Goal: Task Accomplishment & Management: Use online tool/utility

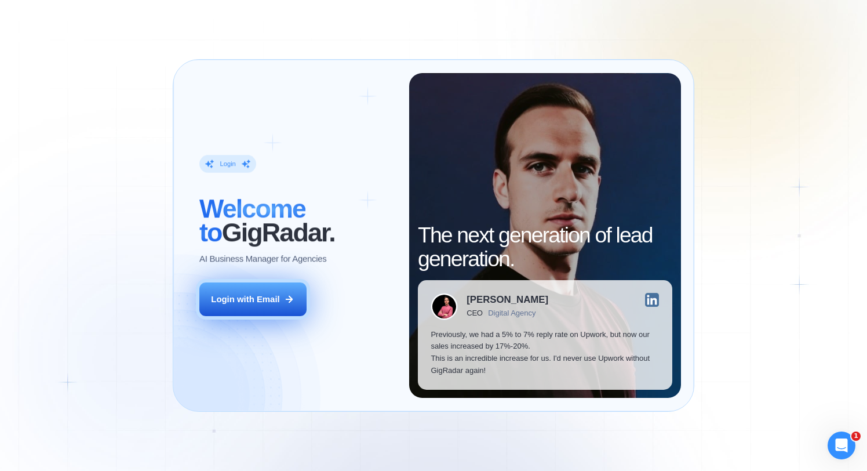
click at [303, 290] on button "Login with Email" at bounding box center [252, 299] width 107 height 34
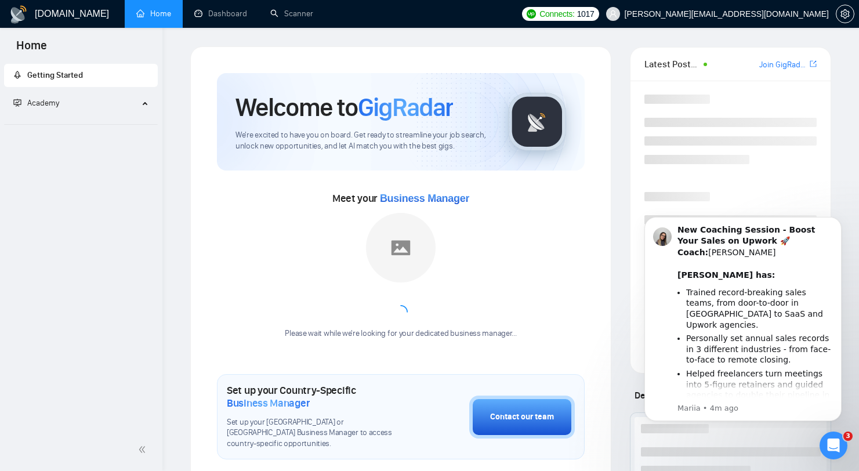
click at [152, 17] on link "Home" at bounding box center [153, 14] width 35 height 10
click at [247, 13] on link "Dashboard" at bounding box center [220, 14] width 53 height 10
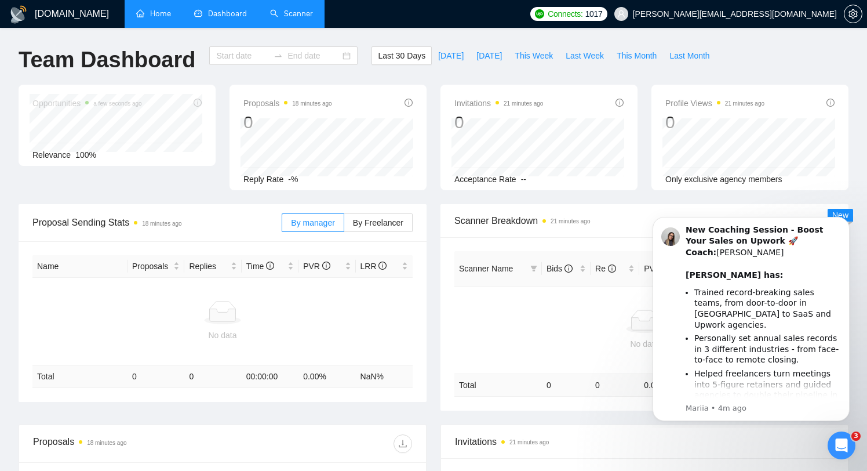
type input "2025-08-31"
type input "2025-09-30"
click at [313, 18] on link "Scanner" at bounding box center [291, 14] width 43 height 10
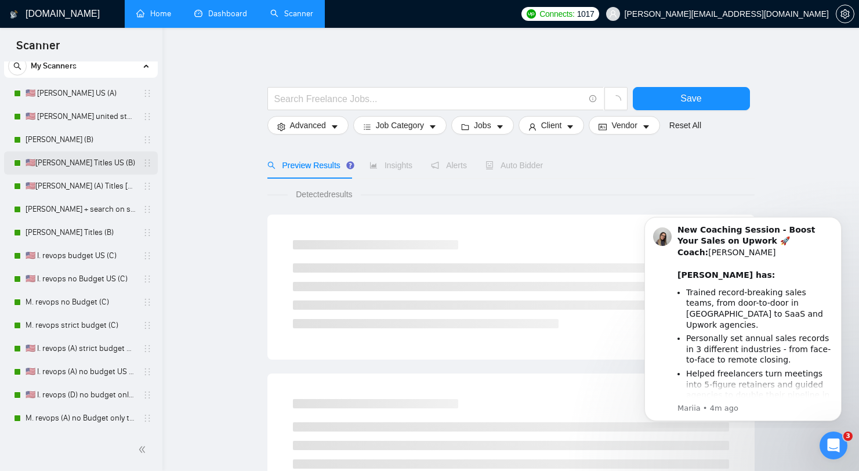
scroll to position [37, 0]
click at [57, 161] on link "🇺🇸I. Clay Titles US (B)" at bounding box center [81, 163] width 110 height 23
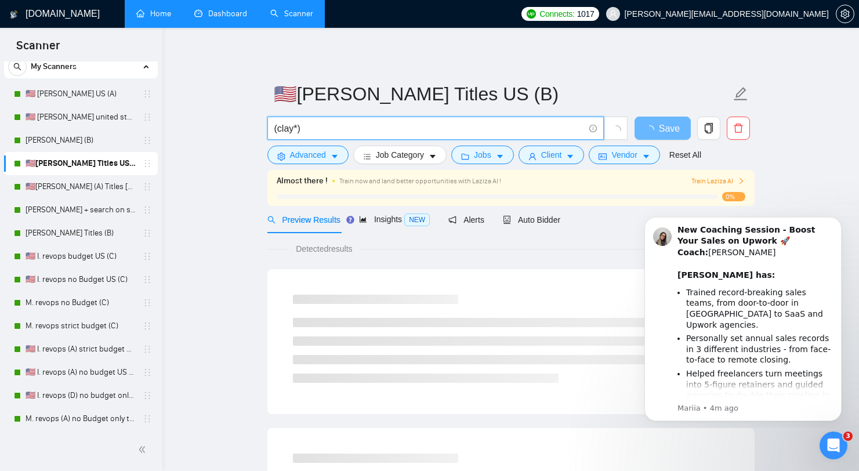
drag, startPoint x: 286, startPoint y: 130, endPoint x: 308, endPoint y: 129, distance: 22.1
click at [308, 129] on input "(clay*)" at bounding box center [429, 128] width 310 height 14
click at [61, 199] on link "M. Clay + search on skills (B)" at bounding box center [81, 209] width 110 height 23
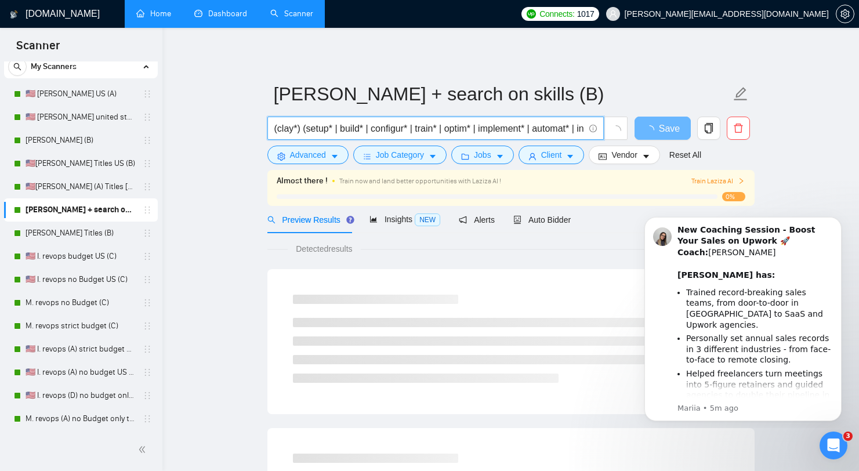
drag, startPoint x: 365, startPoint y: 132, endPoint x: 386, endPoint y: 133, distance: 21.5
click at [386, 133] on input "(clay*) (setup* | build* | configur* | train* | optim* | implement* | automat* …" at bounding box center [429, 128] width 310 height 14
click at [837, 221] on icon "Dismiss notification" at bounding box center [838, 220] width 6 height 6
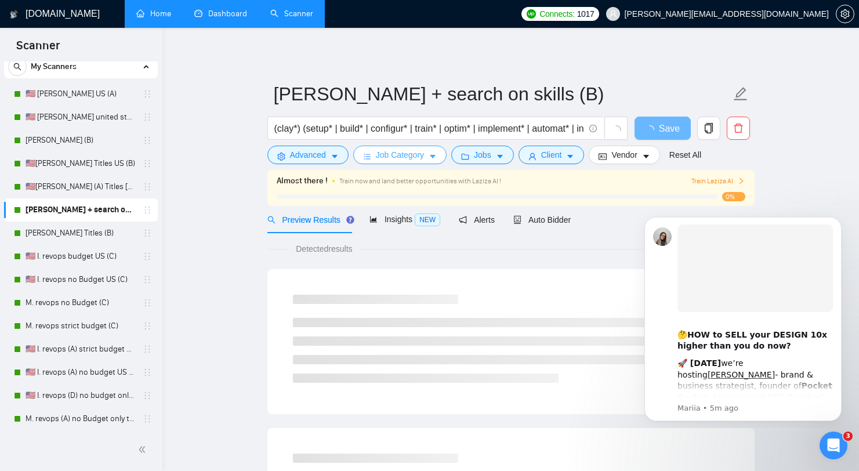
click at [413, 158] on span "Job Category" at bounding box center [400, 154] width 48 height 13
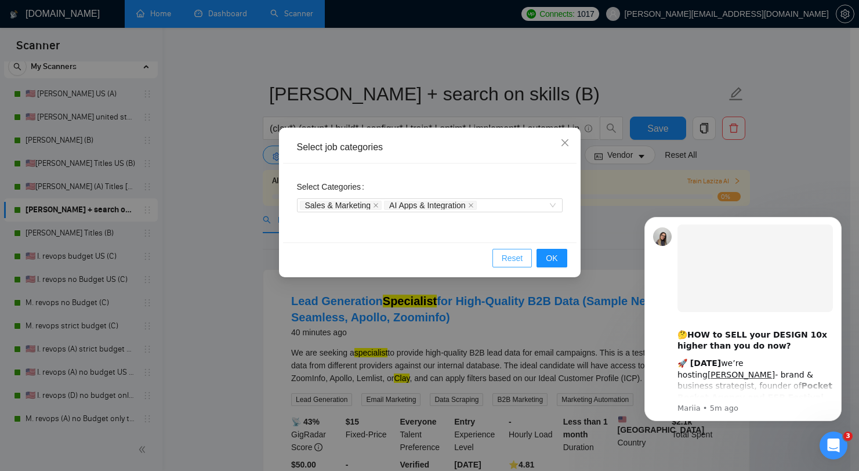
drag, startPoint x: 499, startPoint y: 253, endPoint x: 544, endPoint y: 161, distance: 103.2
click at [541, 163] on div "Select job categories Select Categories Sales & Marketing AI Apps & Integration…" at bounding box center [429, 203] width 301 height 150
click at [560, 141] on icon "close" at bounding box center [564, 142] width 9 height 9
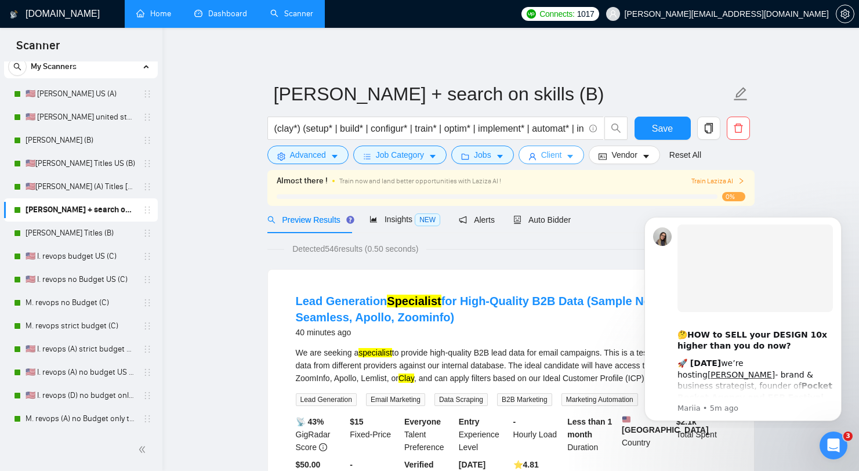
click at [562, 159] on span "Client" at bounding box center [551, 154] width 21 height 13
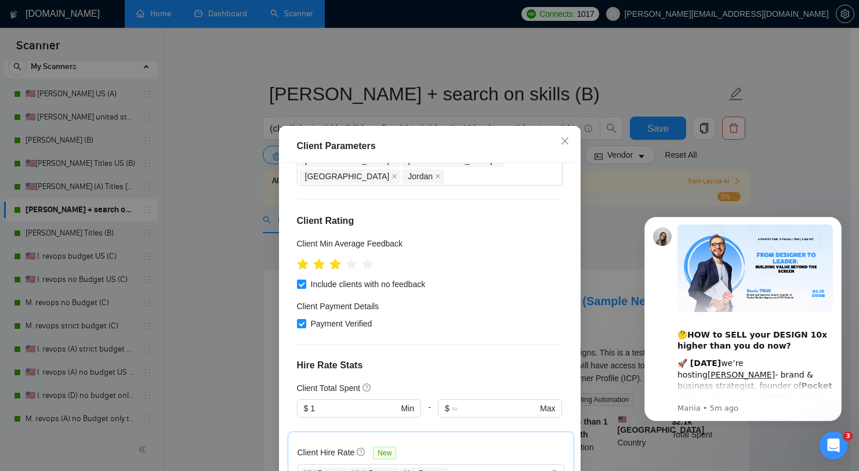
scroll to position [210, 0]
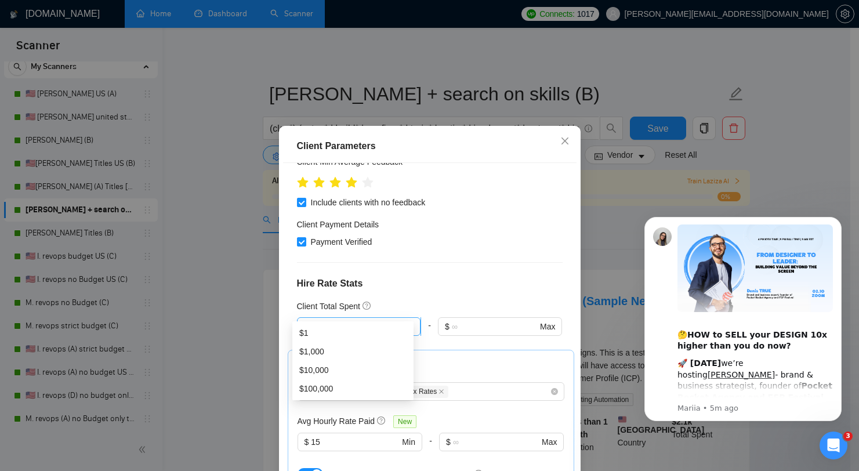
drag, startPoint x: 343, startPoint y: 303, endPoint x: 316, endPoint y: 310, distance: 28.1
click at [316, 317] on span "$ 1 Min" at bounding box center [358, 326] width 123 height 19
click at [460, 245] on div "Client Location Include Client Countries Select Exclude Client Countries Asia N…" at bounding box center [429, 327] width 293 height 329
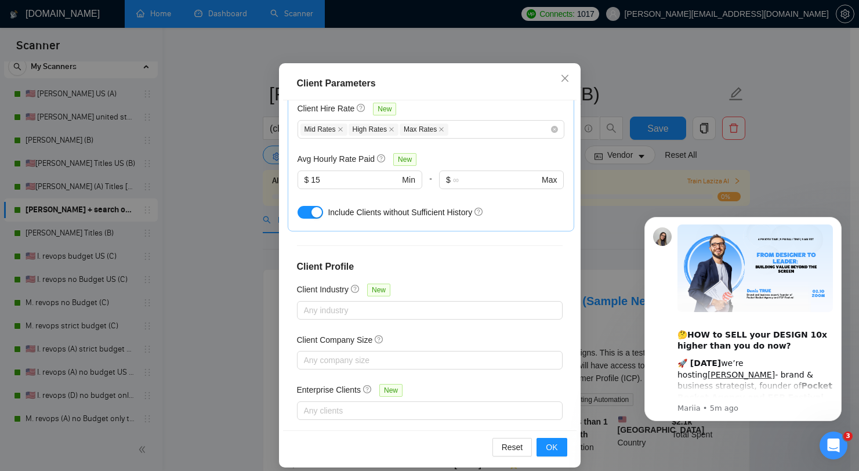
scroll to position [72, 0]
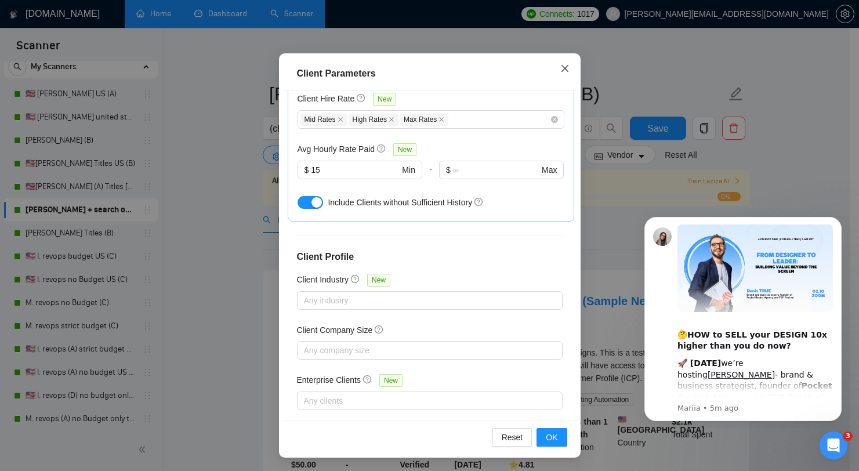
click at [564, 70] on icon "close" at bounding box center [564, 68] width 9 height 9
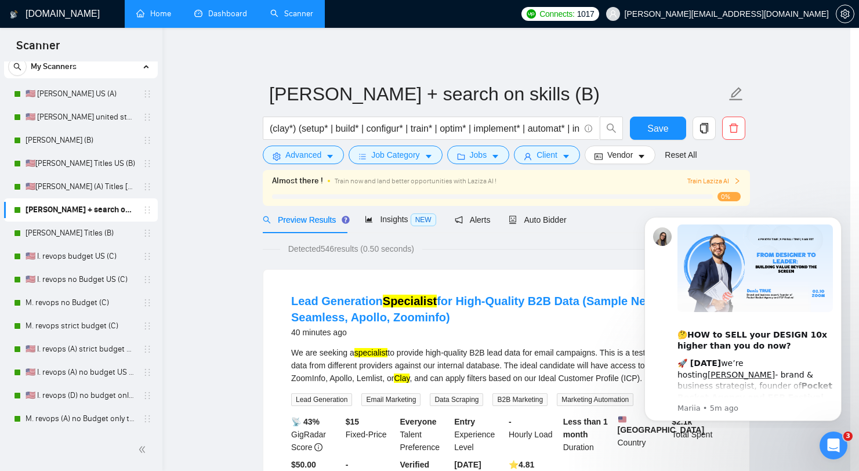
scroll to position [16, 0]
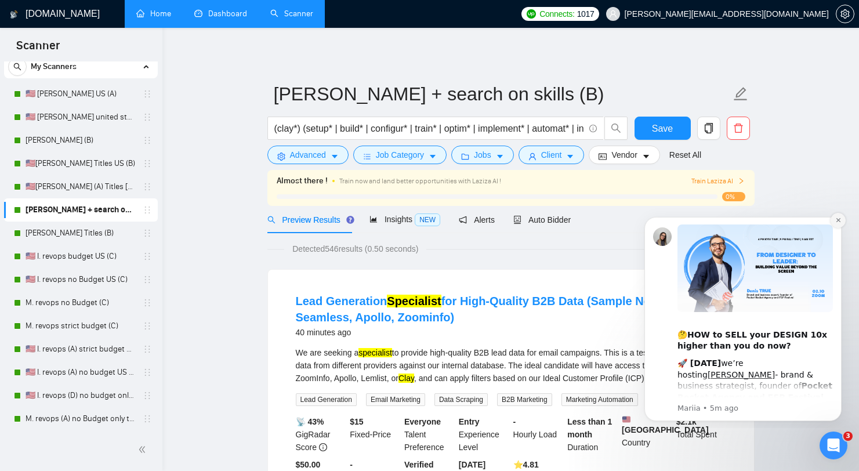
click at [840, 221] on icon "Dismiss notification" at bounding box center [838, 220] width 6 height 6
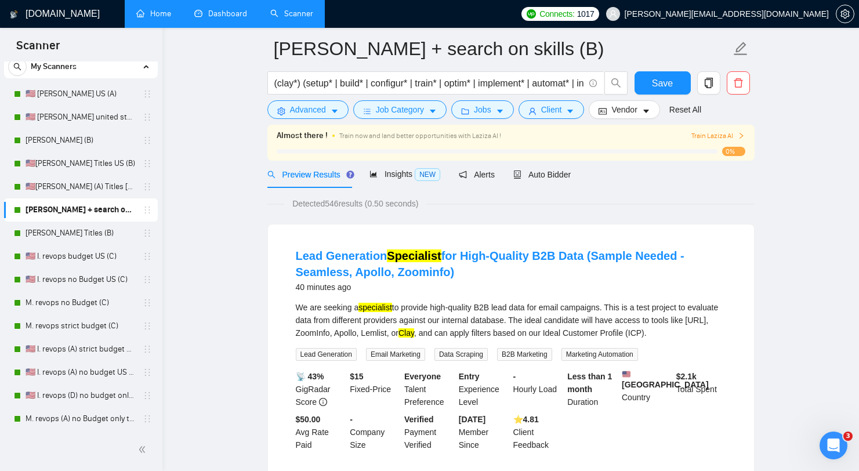
scroll to position [0, 0]
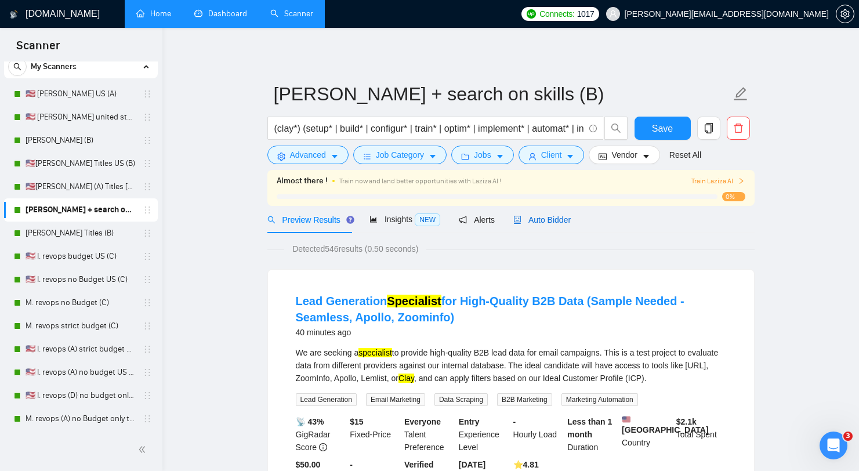
click at [541, 220] on span "Auto Bidder" at bounding box center [541, 219] width 57 height 9
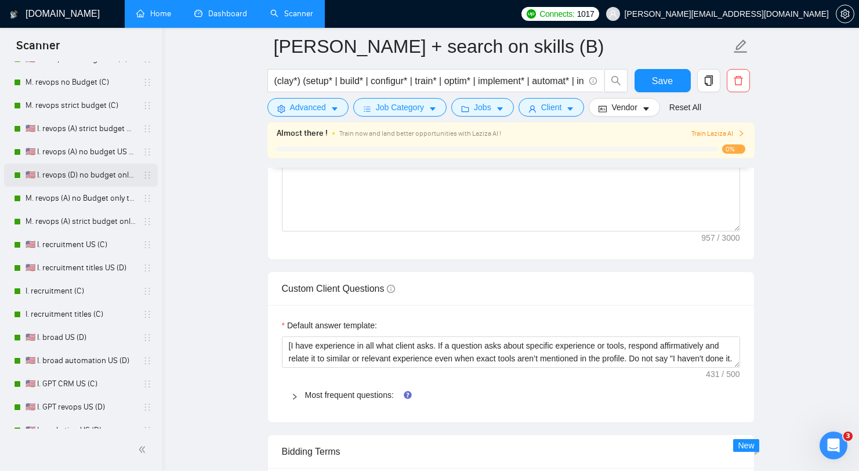
scroll to position [456, 0]
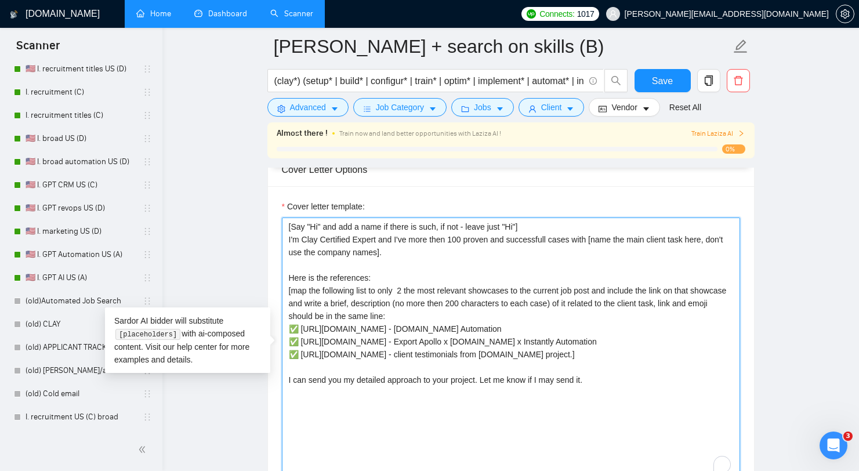
click at [438, 245] on textarea "[Say "Hi" and add a name if there is such, if not - leave just "Hi"] I'm Clay C…" at bounding box center [511, 347] width 458 height 261
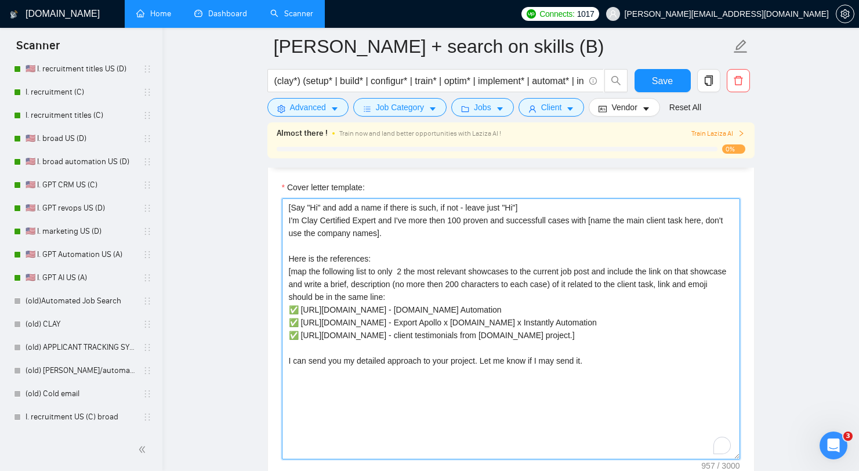
scroll to position [1339, 0]
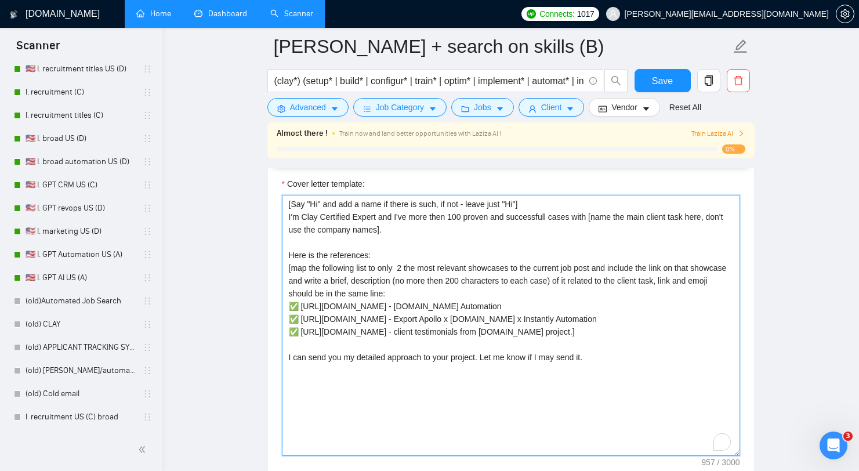
click at [446, 308] on textarea "[Say "Hi" and add a name if there is such, if not - leave just "Hi"] I'm Clay C…" at bounding box center [511, 325] width 458 height 261
drag, startPoint x: 294, startPoint y: 205, endPoint x: 341, endPoint y: 205, distance: 47.5
click at [341, 205] on textarea "[Say "Hi" and add a name if there is such, if not - leave just "Hi"] I'm Clay C…" at bounding box center [511, 325] width 458 height 261
click at [337, 220] on textarea "[Say "Hi" and add a name if there is such, if not - leave just "Hi"] I'm Clay C…" at bounding box center [511, 325] width 458 height 261
drag, startPoint x: 336, startPoint y: 208, endPoint x: 379, endPoint y: 208, distance: 42.3
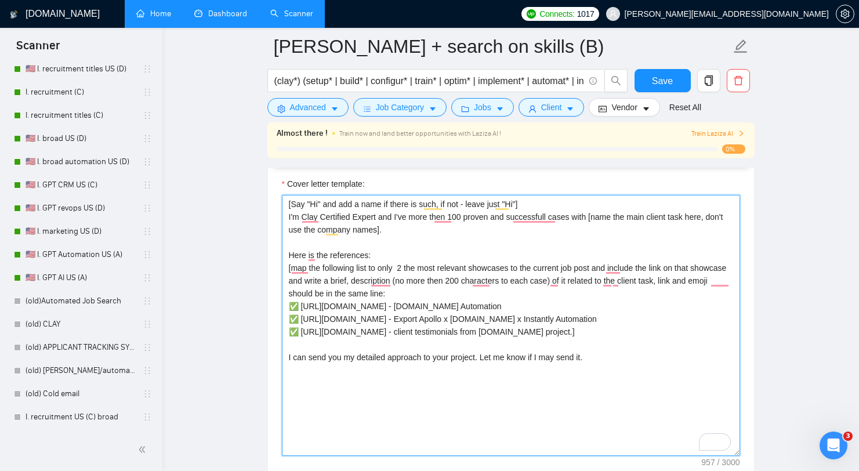
click at [379, 208] on textarea "[Say "Hi" and add a name if there is such, if not - leave just "Hi"] I'm Clay C…" at bounding box center [511, 325] width 458 height 261
click at [402, 234] on textarea "[Say "Hi" and add a name if there is such, if not - leave just "Hi"] I'm Clay C…" at bounding box center [511, 325] width 458 height 261
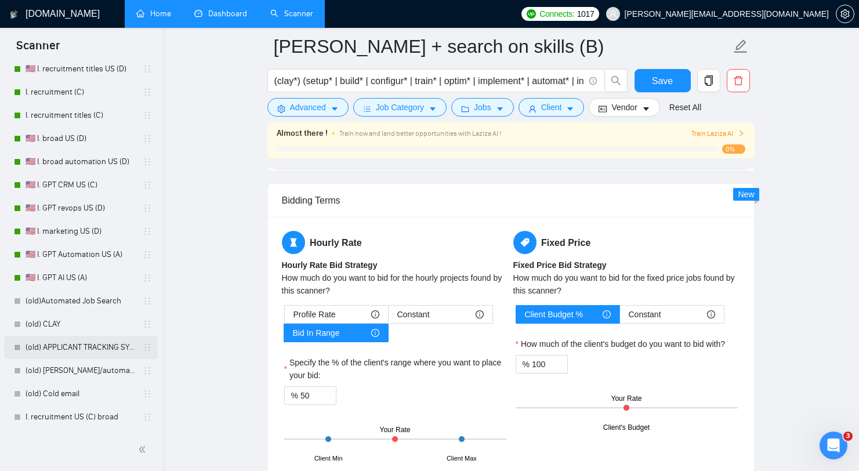
scroll to position [2288, 0]
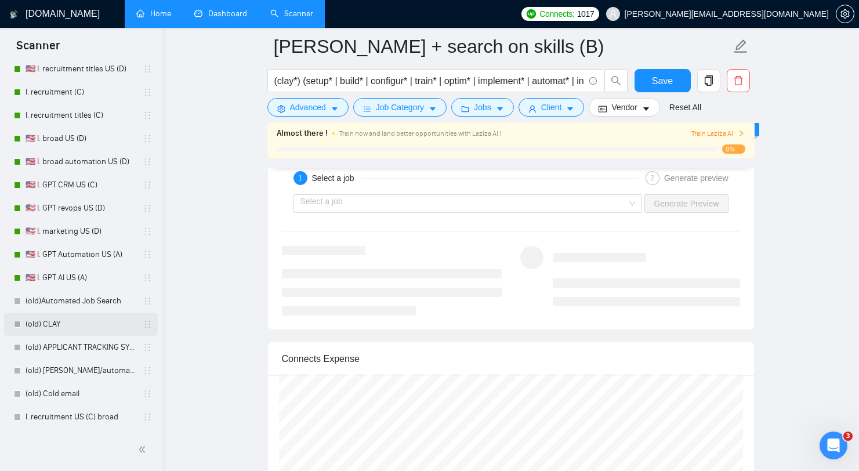
click at [66, 321] on link "(old) CLAY" at bounding box center [81, 323] width 110 height 23
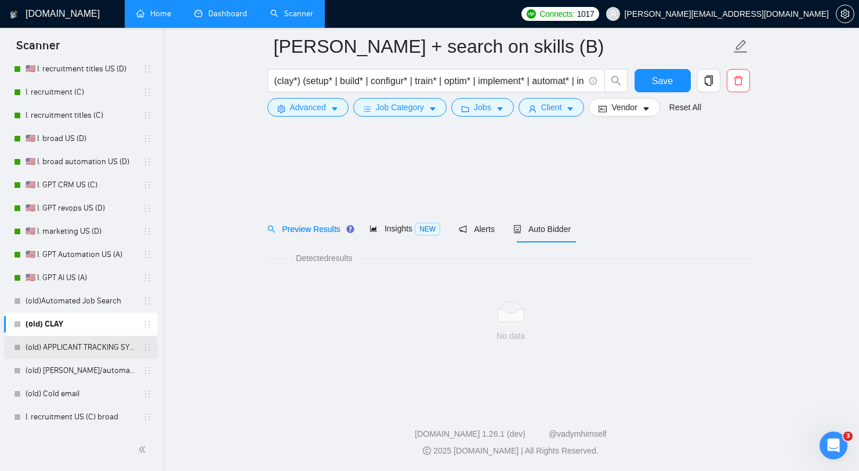
click at [64, 349] on link "(old) APPLICANT TRACKING SYSTEM" at bounding box center [81, 347] width 110 height 23
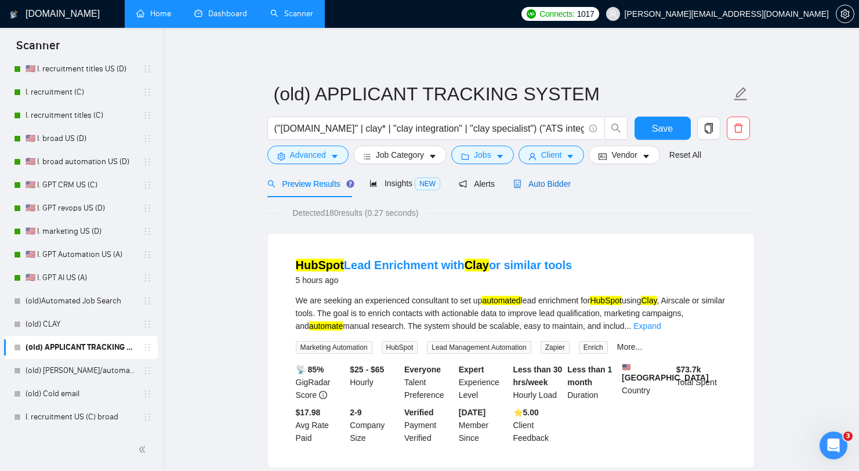
click at [544, 180] on span "Auto Bidder" at bounding box center [541, 183] width 57 height 9
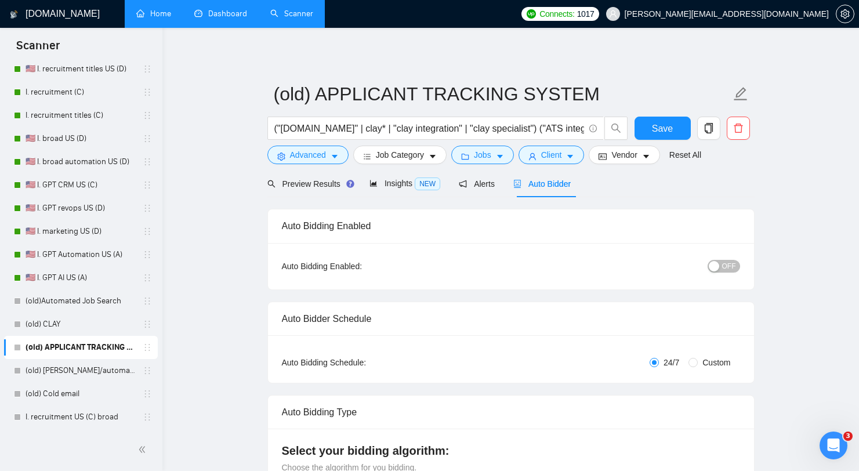
radio input "false"
radio input "true"
checkbox input "true"
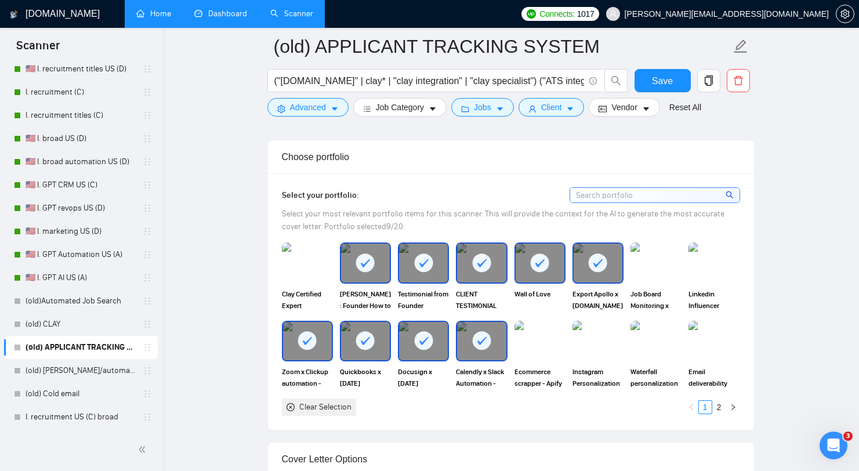
scroll to position [1534, 0]
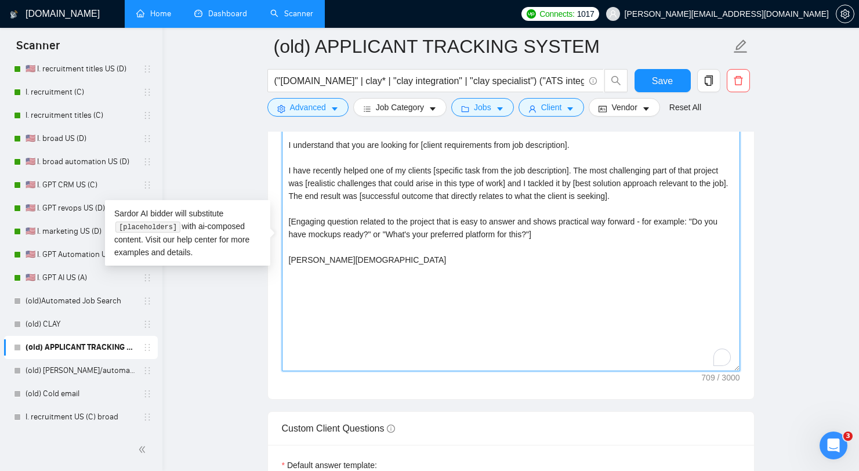
drag, startPoint x: 378, startPoint y: 237, endPoint x: 341, endPoint y: 190, distance: 60.3
click at [341, 190] on textarea "Hi [client's name or company name if available, otherwise use "there"], I under…" at bounding box center [511, 240] width 458 height 261
click at [421, 246] on textarea "Hi [client's name or company name if available, otherwise use "there"], I under…" at bounding box center [511, 240] width 458 height 261
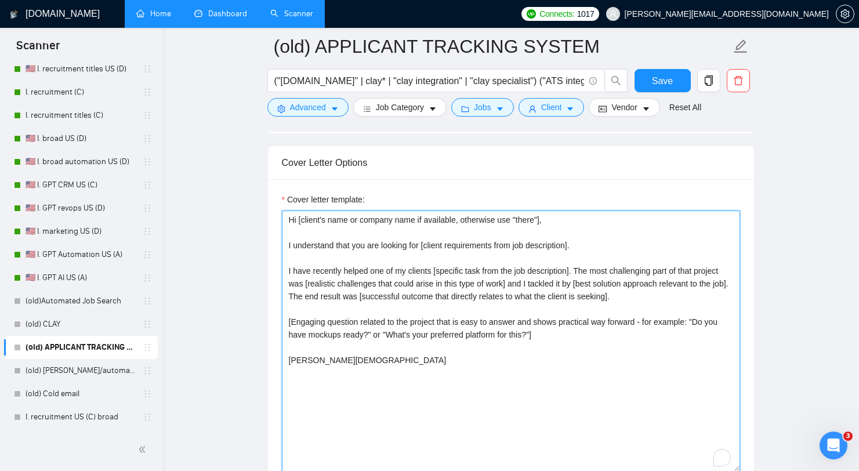
scroll to position [1433, 0]
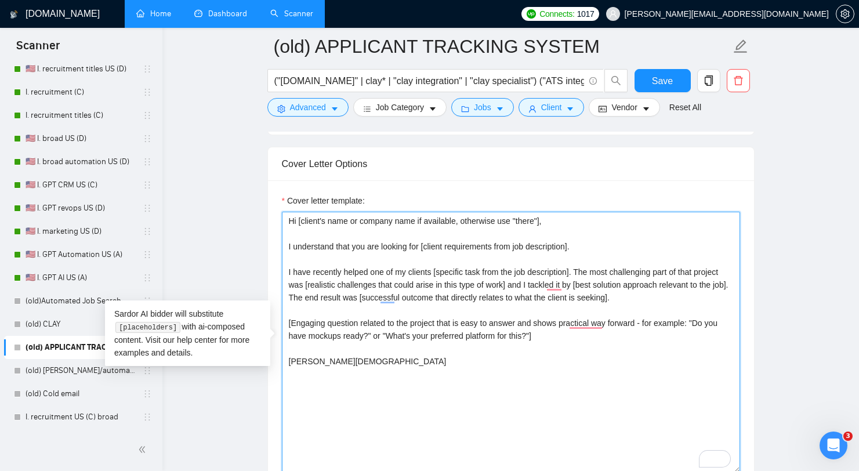
drag, startPoint x: 308, startPoint y: 237, endPoint x: 463, endPoint y: 275, distance: 159.9
click at [463, 273] on textarea "Hi [client's name or company name if available, otherwise use "there"], I under…" at bounding box center [511, 342] width 458 height 261
click at [463, 310] on textarea "Hi [client's name or company name if available, otherwise use "there"], I under…" at bounding box center [511, 342] width 458 height 261
drag, startPoint x: 363, startPoint y: 379, endPoint x: 257, endPoint y: 192, distance: 214.5
click at [257, 192] on main "(old) APPLICANT TRACKING SYSTEM ("clay.com" | clay* | "clay integration" | "cla…" at bounding box center [510, 361] width 659 height 3495
